Goal: Task Accomplishment & Management: Manage account settings

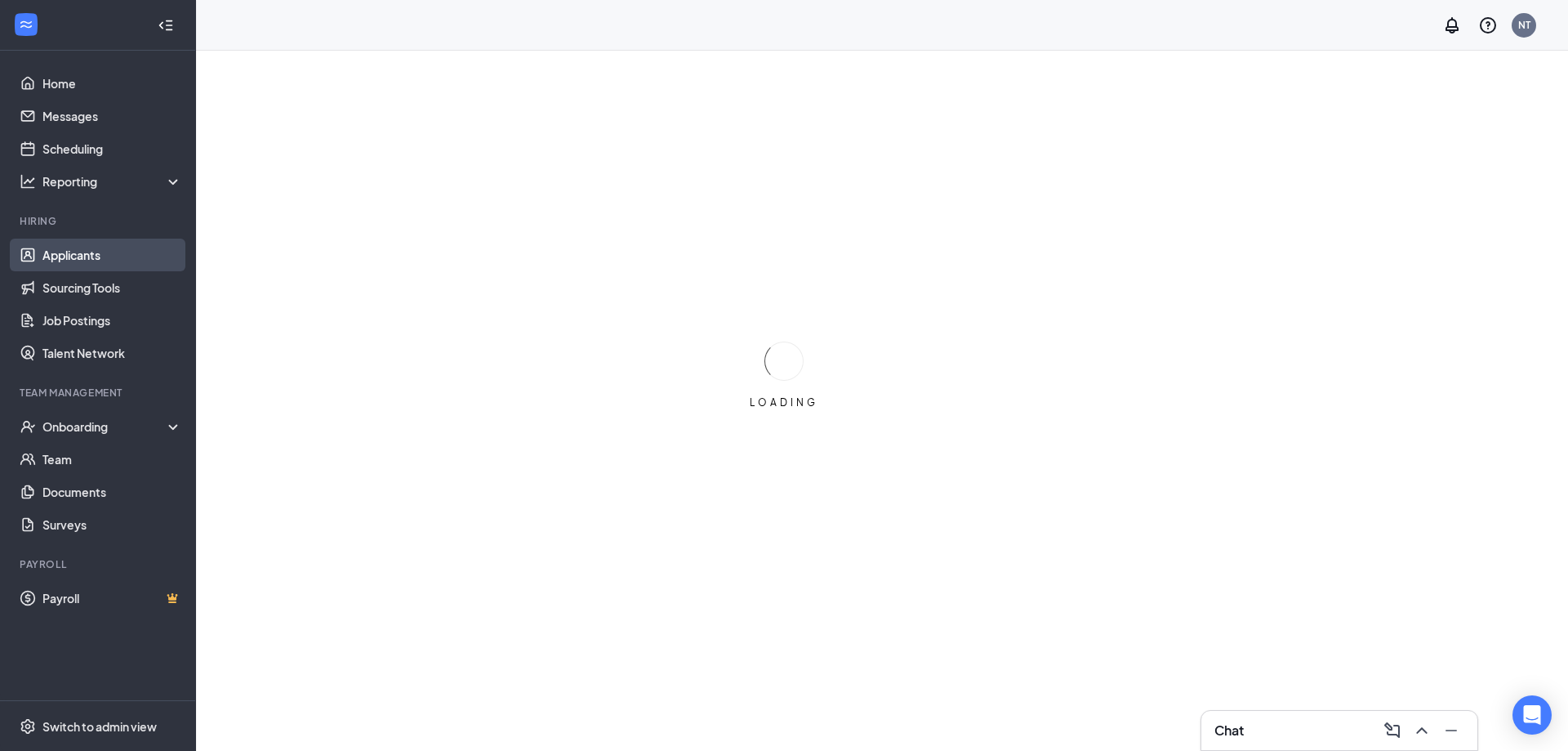
click at [101, 253] on link "Applicants" at bounding box center [112, 255] width 139 height 33
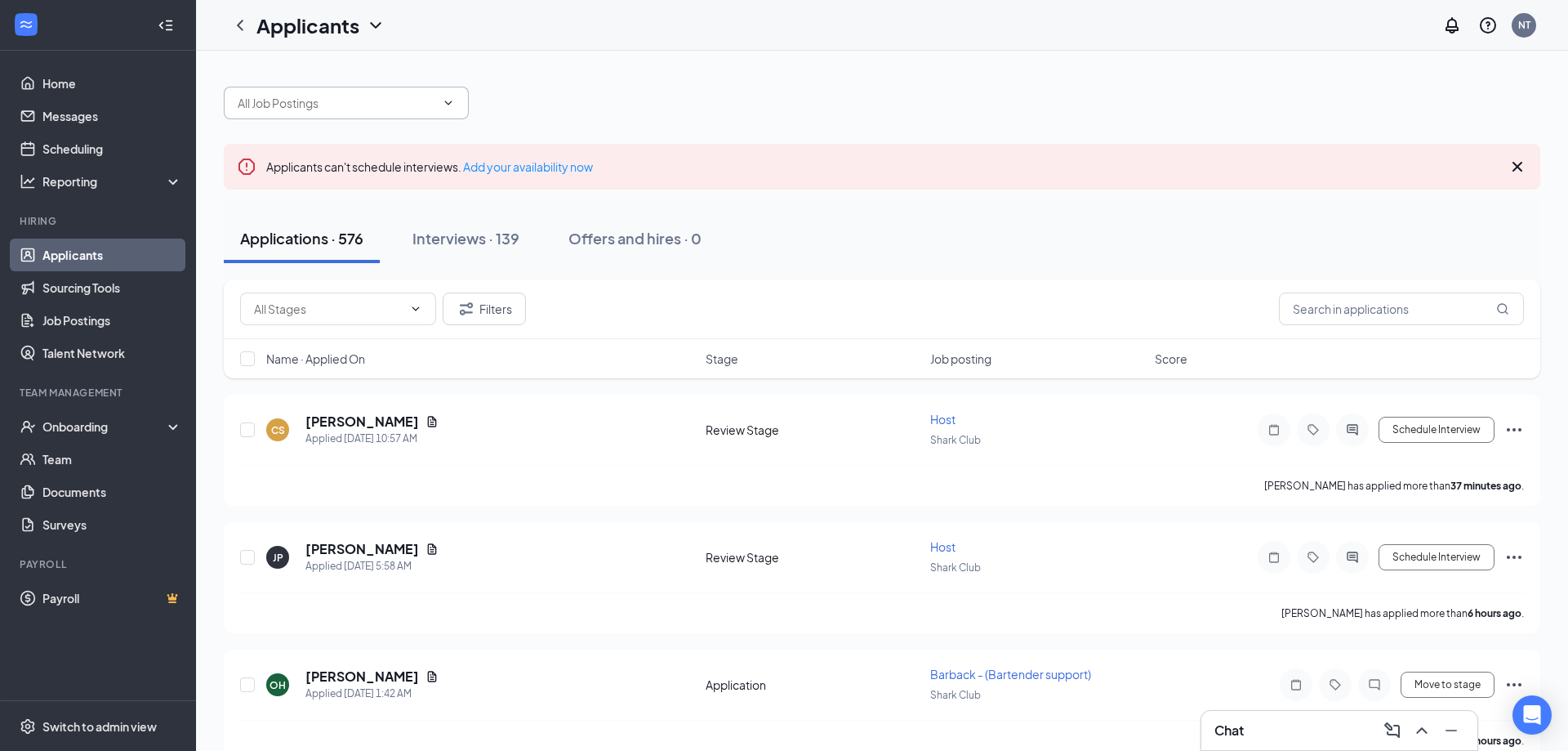
click at [449, 107] on icon "ChevronDown" at bounding box center [448, 102] width 13 height 13
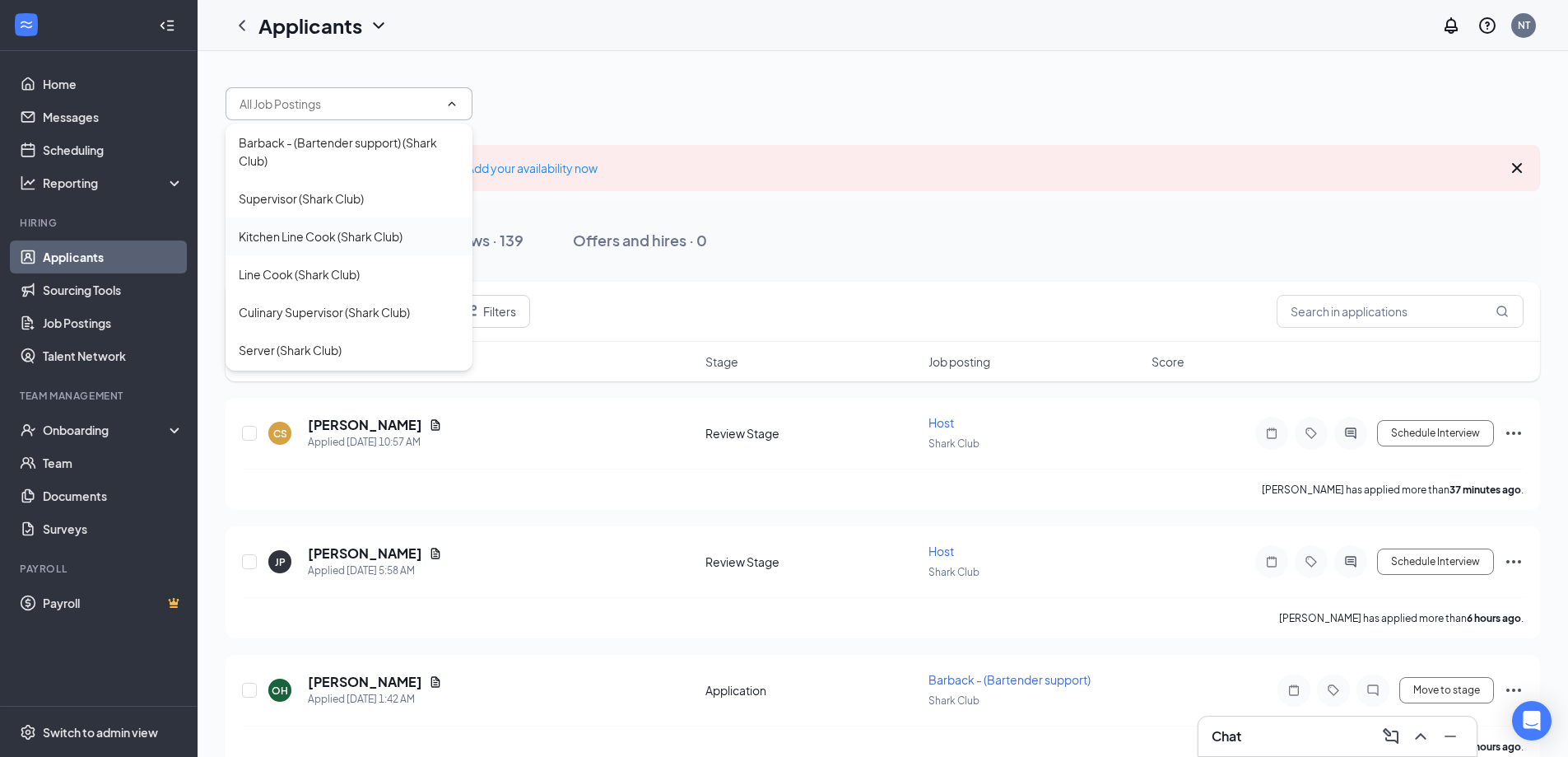
click at [353, 236] on div "Kitchen Line Cook (Shark Club)" at bounding box center [320, 236] width 164 height 18
type input "Kitchen Line Cook (Shark Club)"
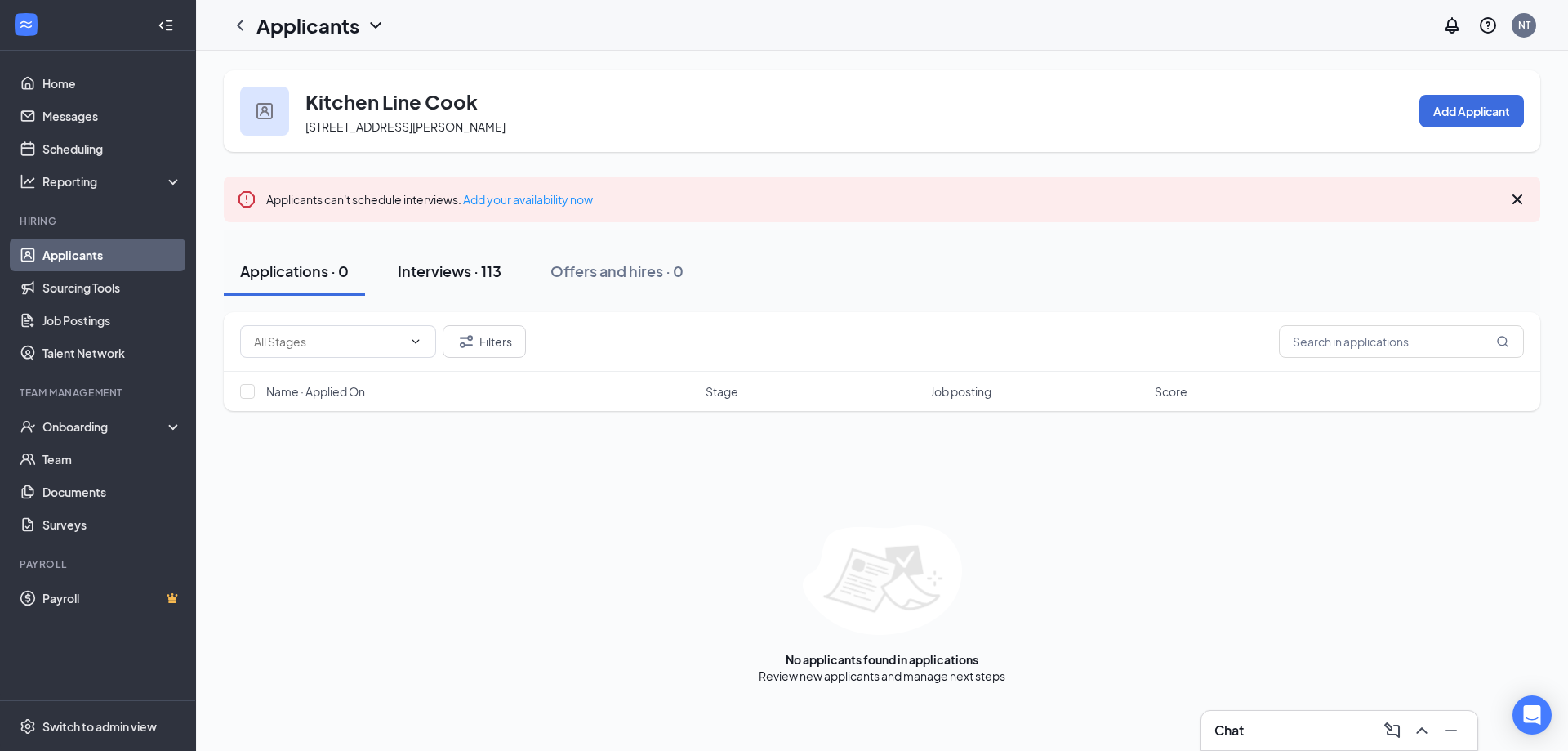
click at [491, 274] on div "Interviews · 113" at bounding box center [449, 271] width 104 height 21
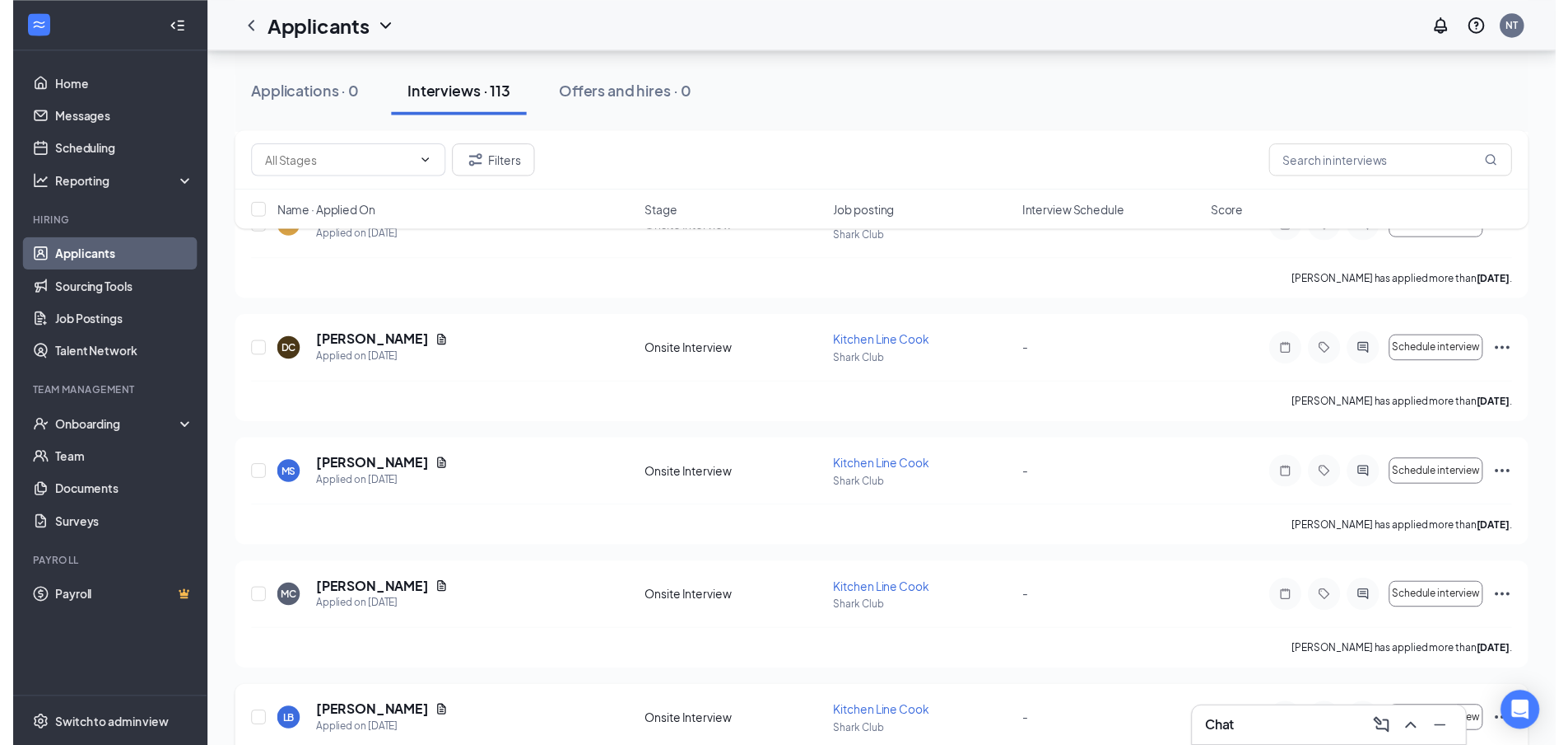
scroll to position [1153, 0]
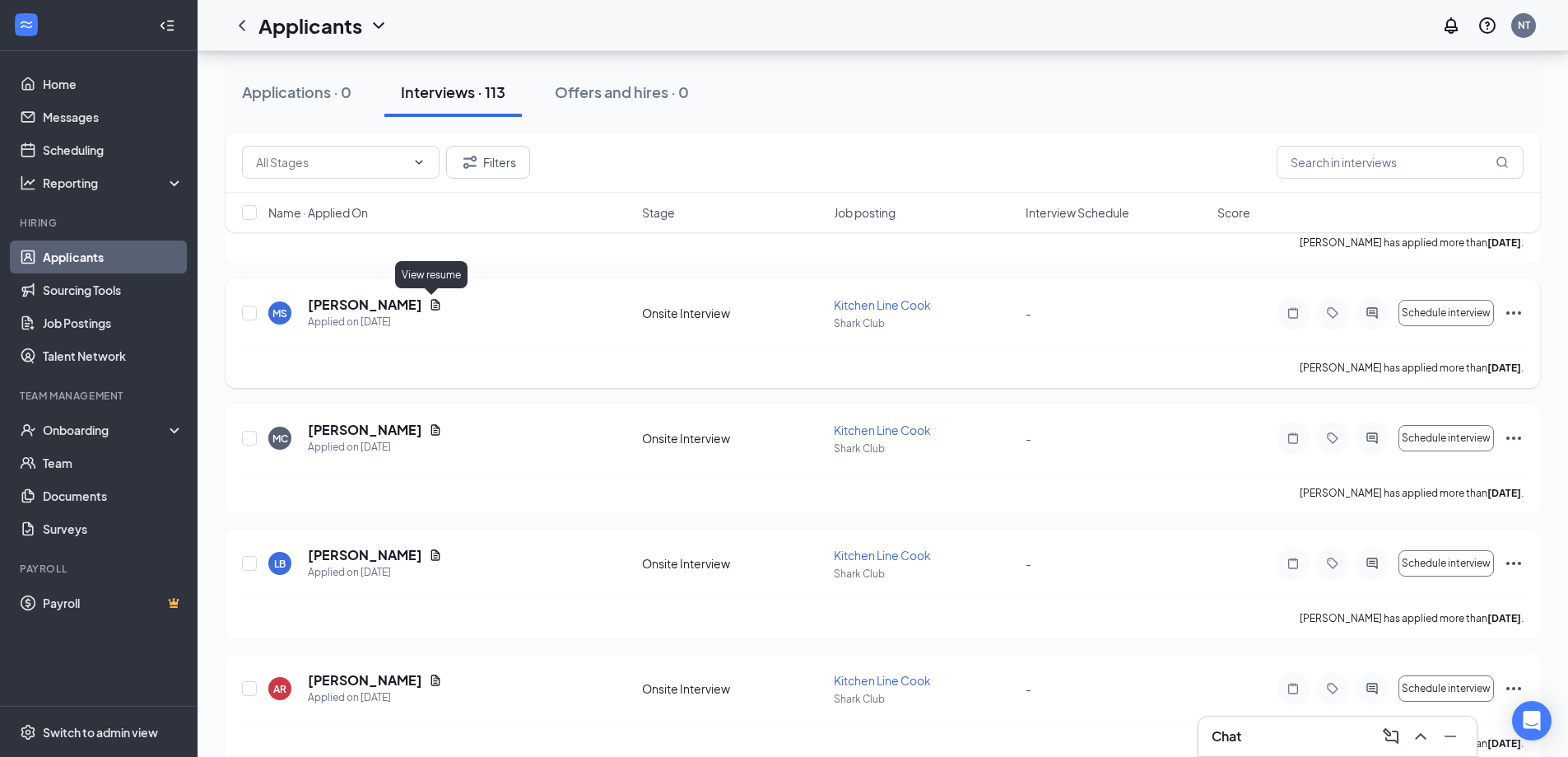
click at [433, 305] on icon "Document" at bounding box center [436, 304] width 9 height 10
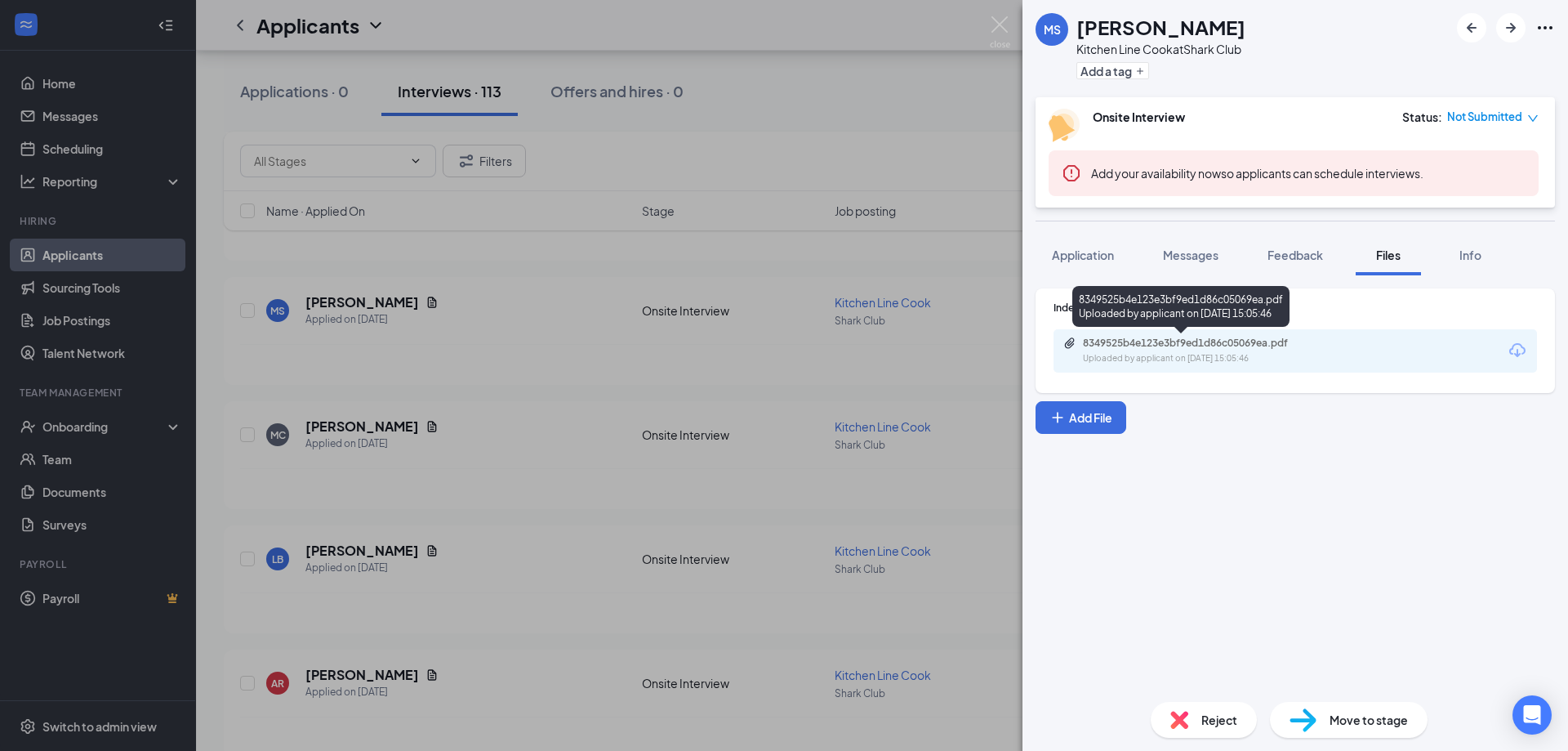
click at [1325, 350] on div "8349525b4e123e3bf9ed1d86c05069ea.pdf Uploaded by applicant on [DATE] 15:05:46" at bounding box center [1196, 350] width 265 height 28
click at [548, 383] on div "[PERSON_NAME] Kitchen Line Cook at [GEOGRAPHIC_DATA] Add a tag Onsite Interview…" at bounding box center [784, 375] width 1568 height 751
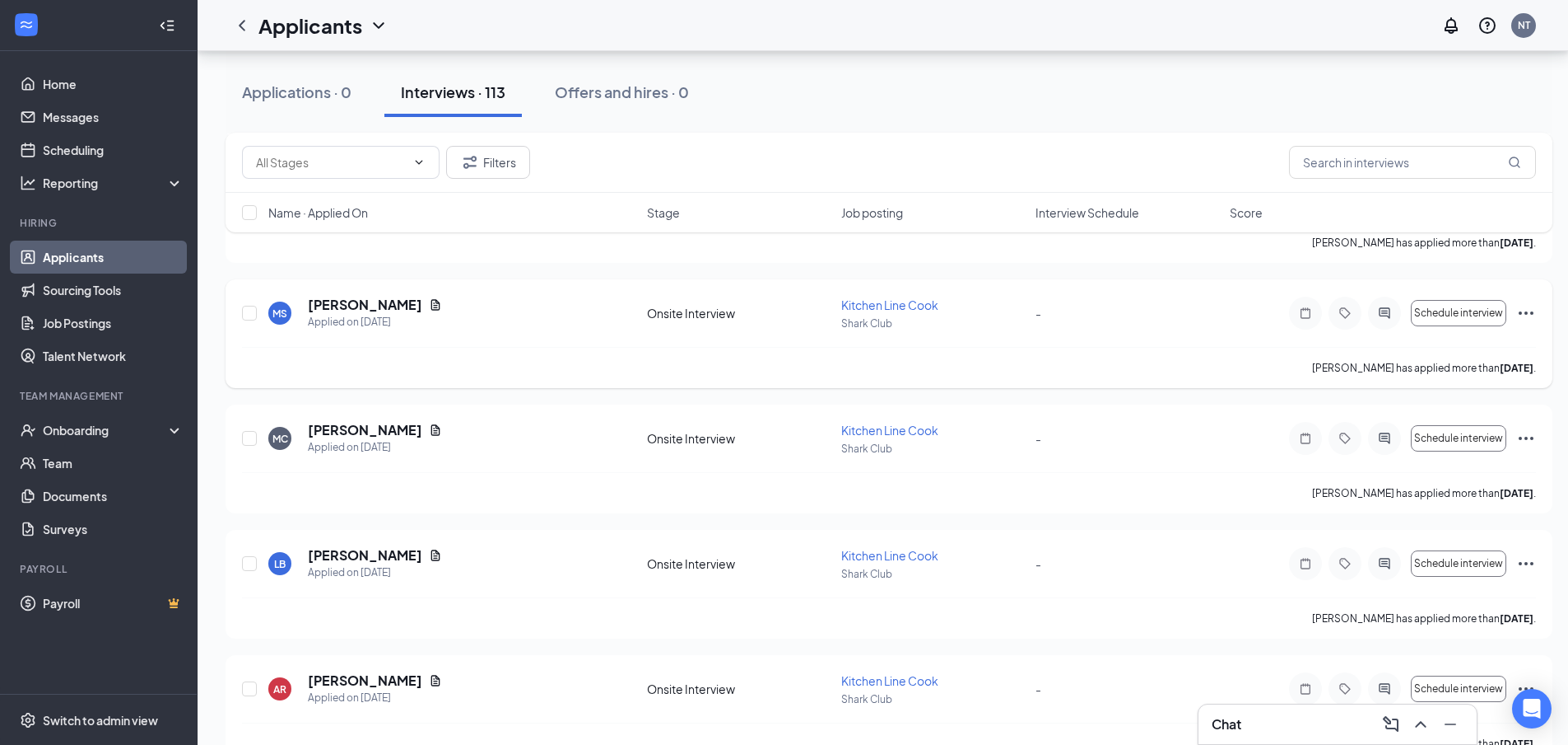
scroll to position [989, 0]
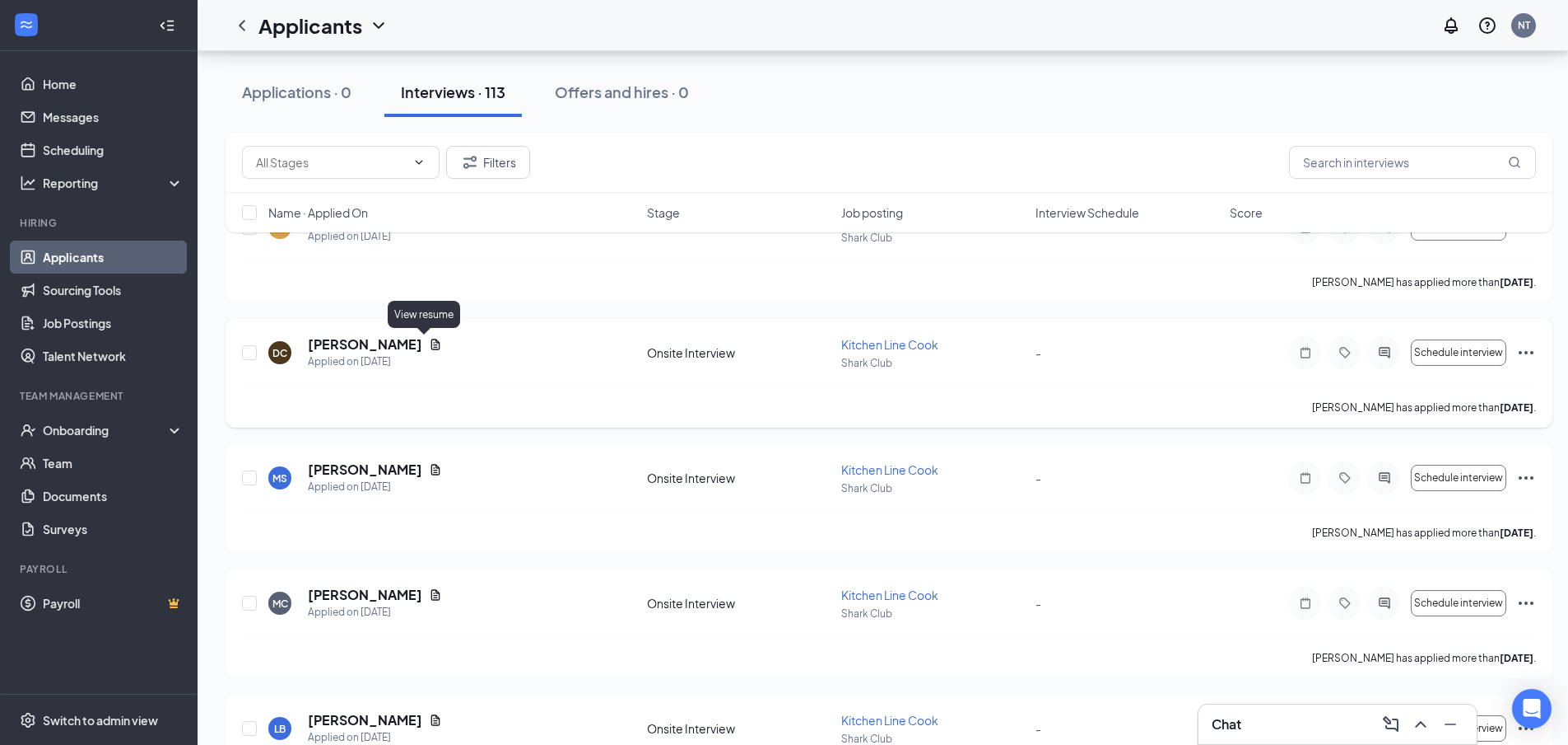
click at [429, 343] on icon "Document" at bounding box center [435, 343] width 13 height 13
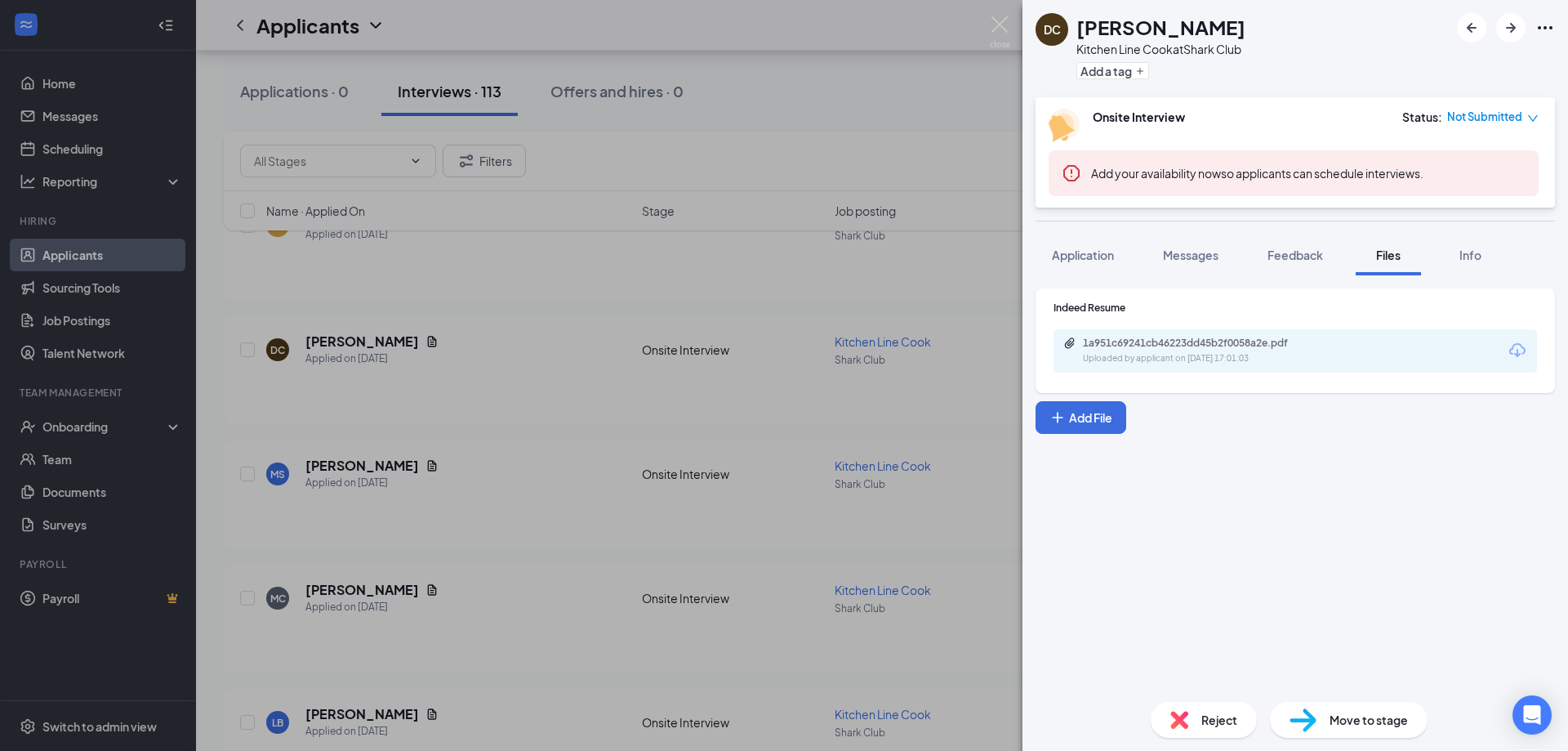
click at [1338, 359] on div "1a951c69241cb46223dd45b2f0058a2e.pdf Uploaded by applicant on [DATE] 17:01:03" at bounding box center [1295, 351] width 483 height 43
click at [1260, 349] on div "1a951c69241cb46223dd45b2f0058a2e.pdf" at bounding box center [1197, 342] width 229 height 13
click at [606, 383] on div "DC [PERSON_NAME] Kitchen Line Cook at Shark Club Add a tag Onsite Interview Sta…" at bounding box center [784, 375] width 1568 height 751
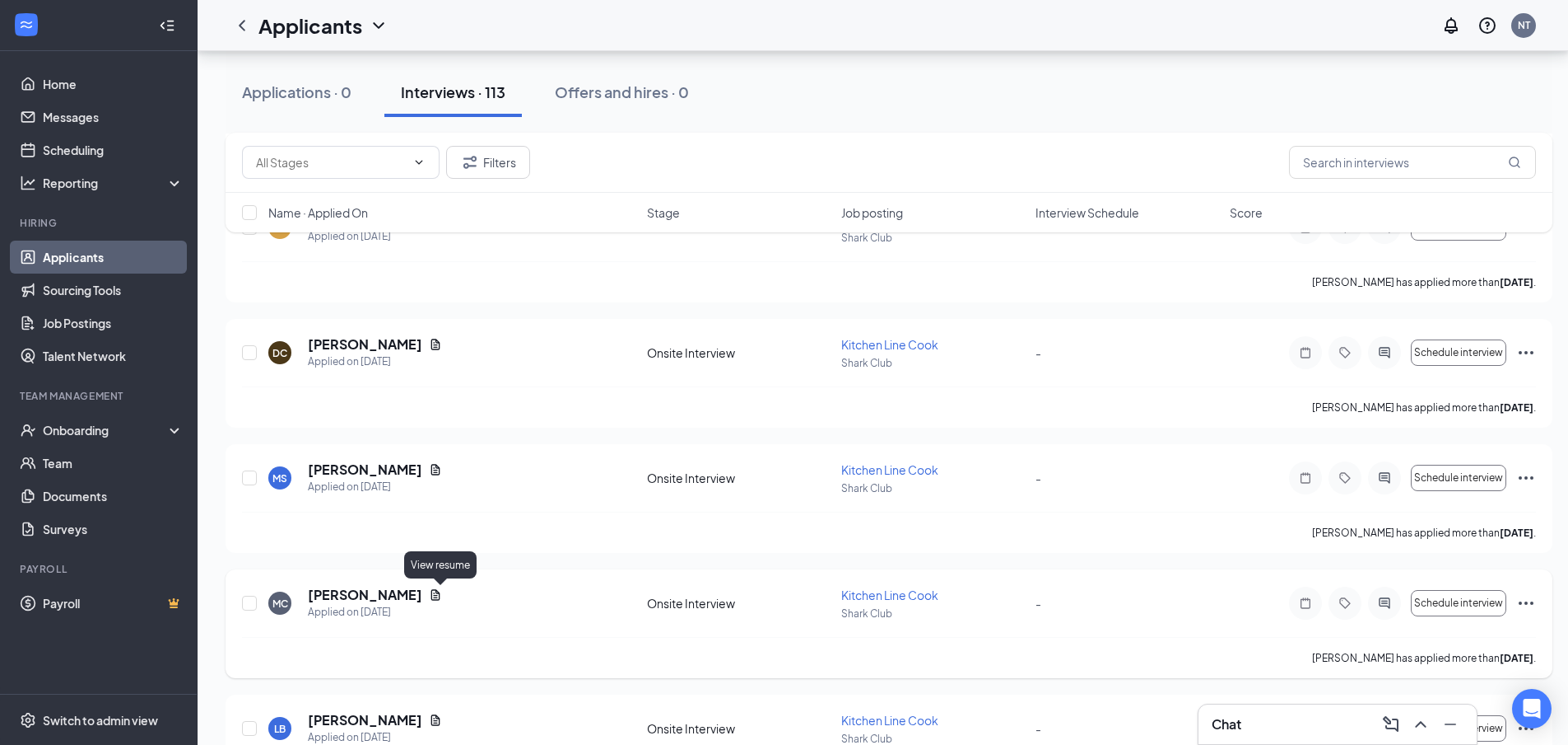
click at [442, 590] on icon "Document" at bounding box center [435, 594] width 13 height 13
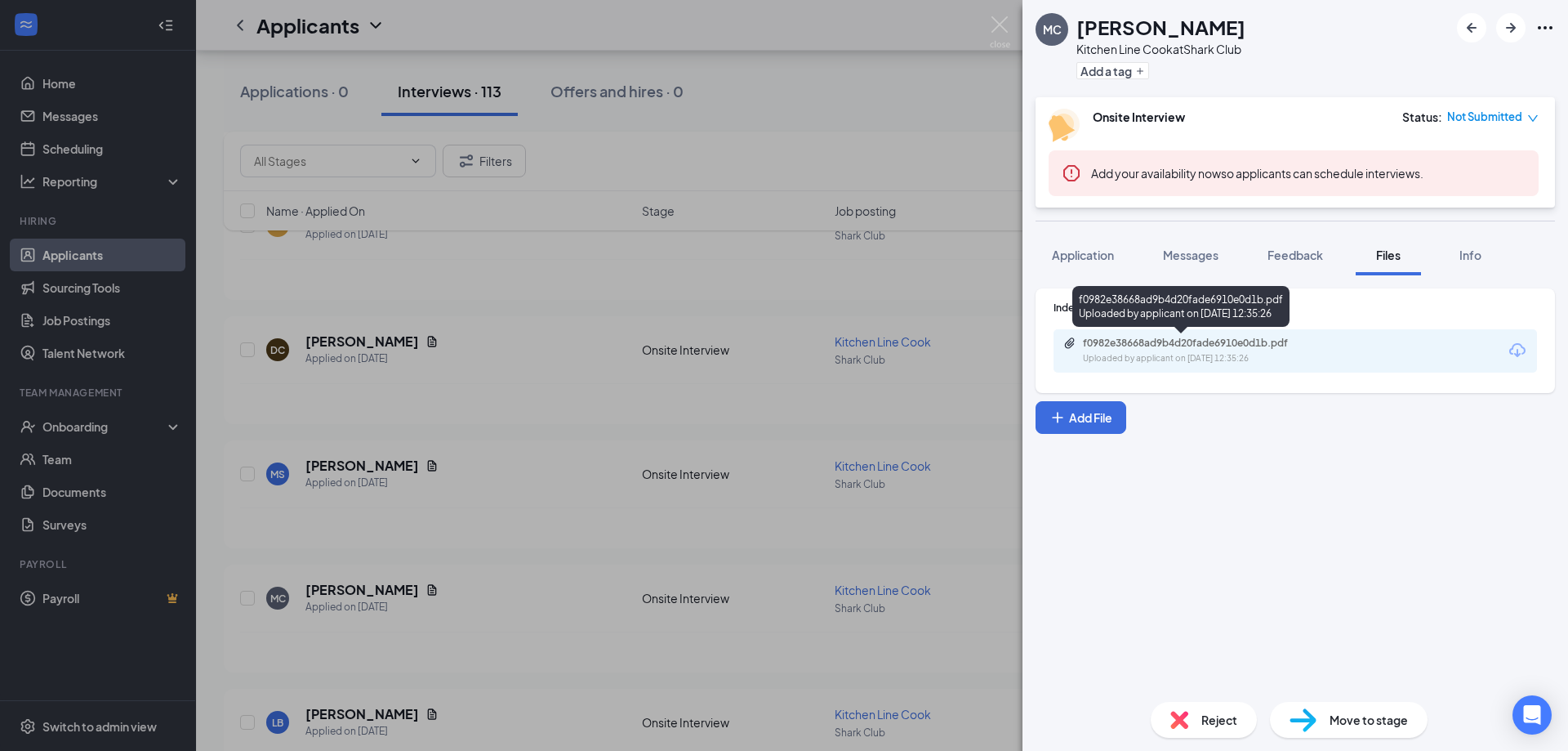
click at [1190, 348] on div "f0982e38668ad9b4d20fade6910e0d1b.pdf" at bounding box center [1197, 342] width 229 height 13
click at [382, 342] on div "MC [PERSON_NAME] Kitchen Line Cook at [GEOGRAPHIC_DATA] Add a tag Onsite Interv…" at bounding box center [784, 375] width 1568 height 751
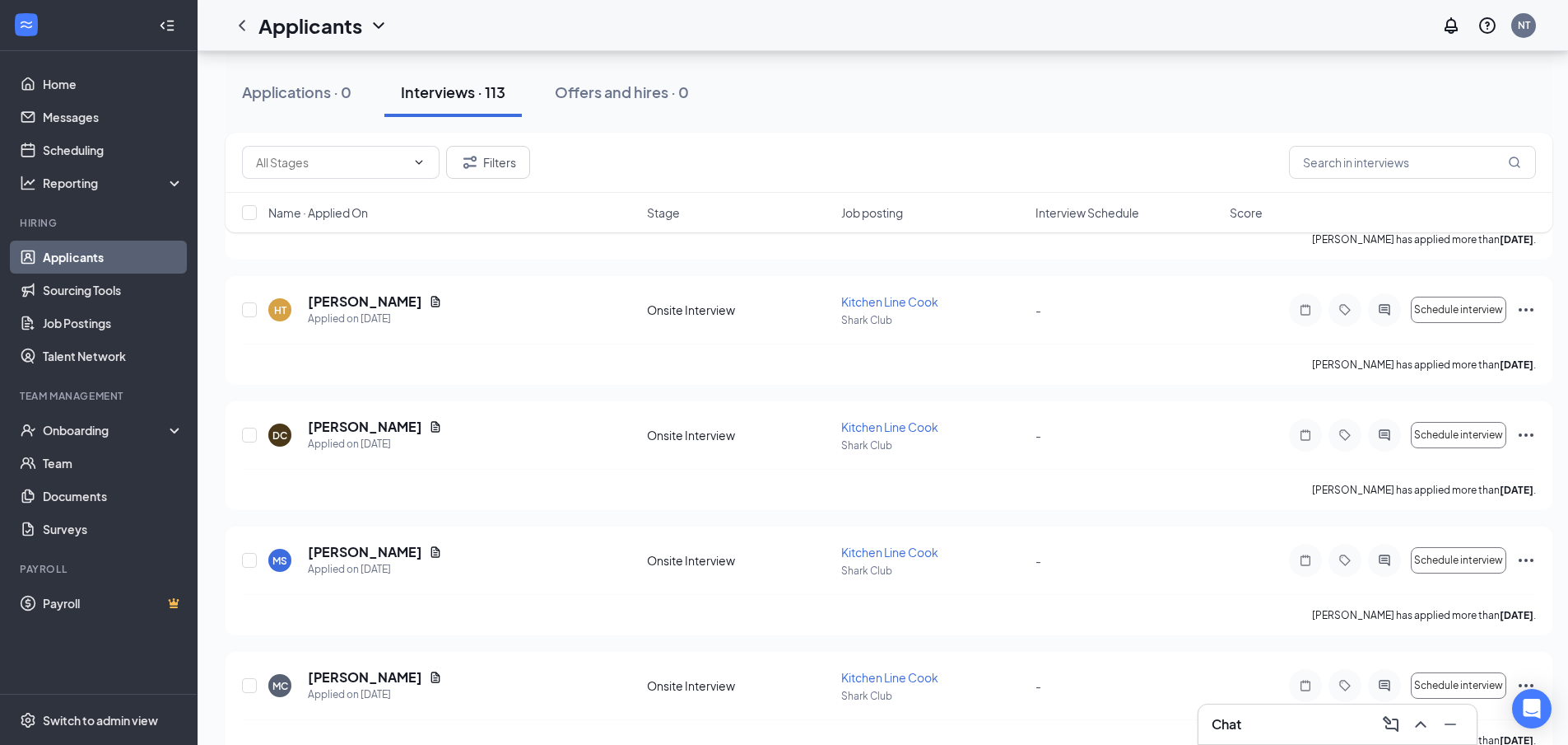
scroll to position [824, 0]
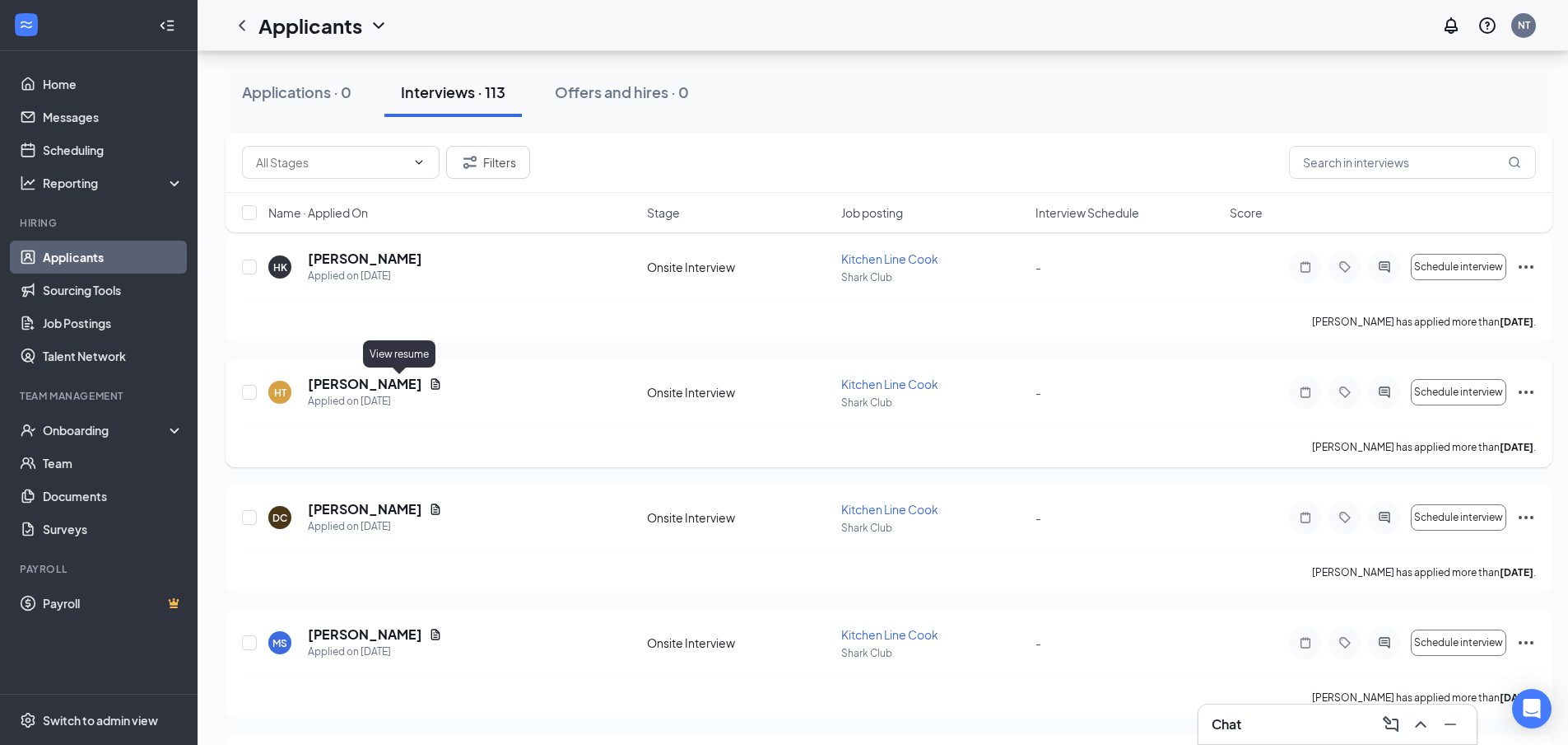
click at [432, 381] on icon "Document" at bounding box center [436, 383] width 9 height 10
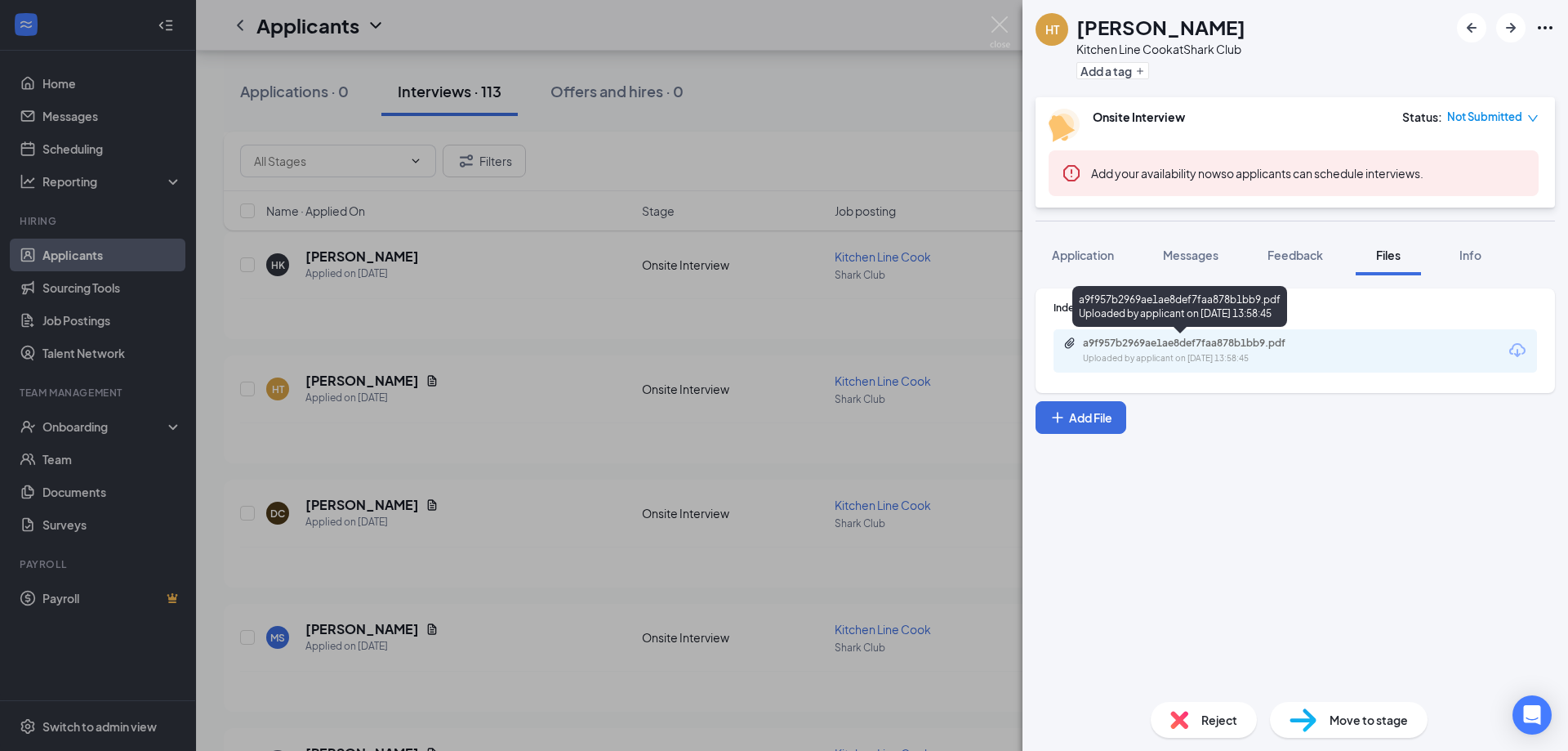
click at [1178, 342] on div "a9f957b2969ae1ae8def7faa878b1bb9.pdf" at bounding box center [1197, 342] width 229 height 13
click at [1000, 23] on img at bounding box center [1000, 32] width 21 height 32
